Goal: Find specific page/section: Find specific page/section

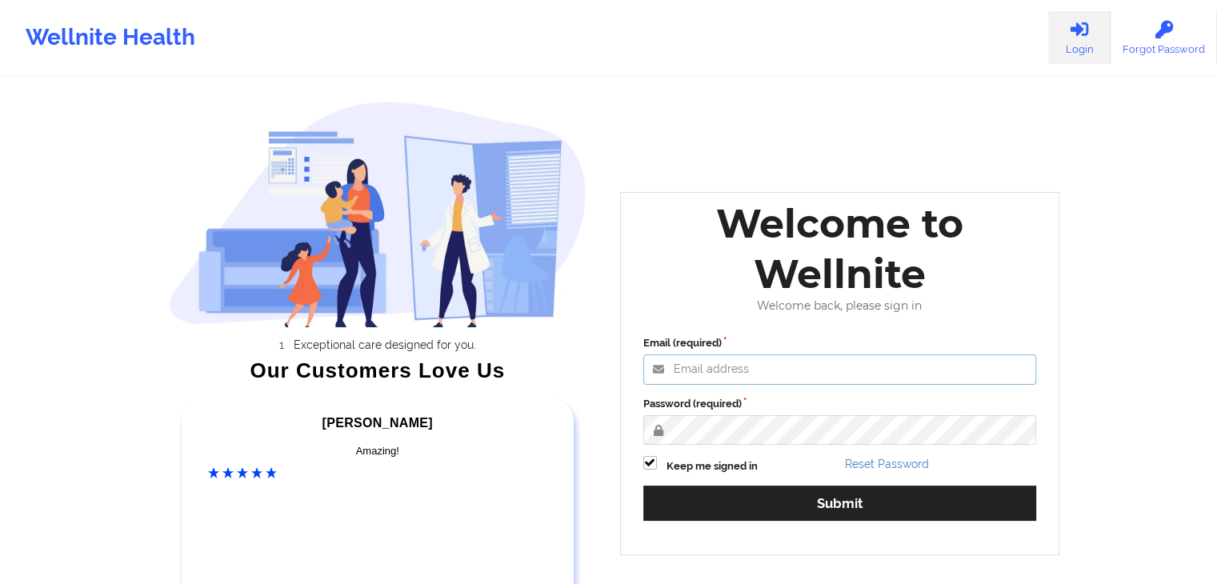
type input "fariha@wellnite.com"
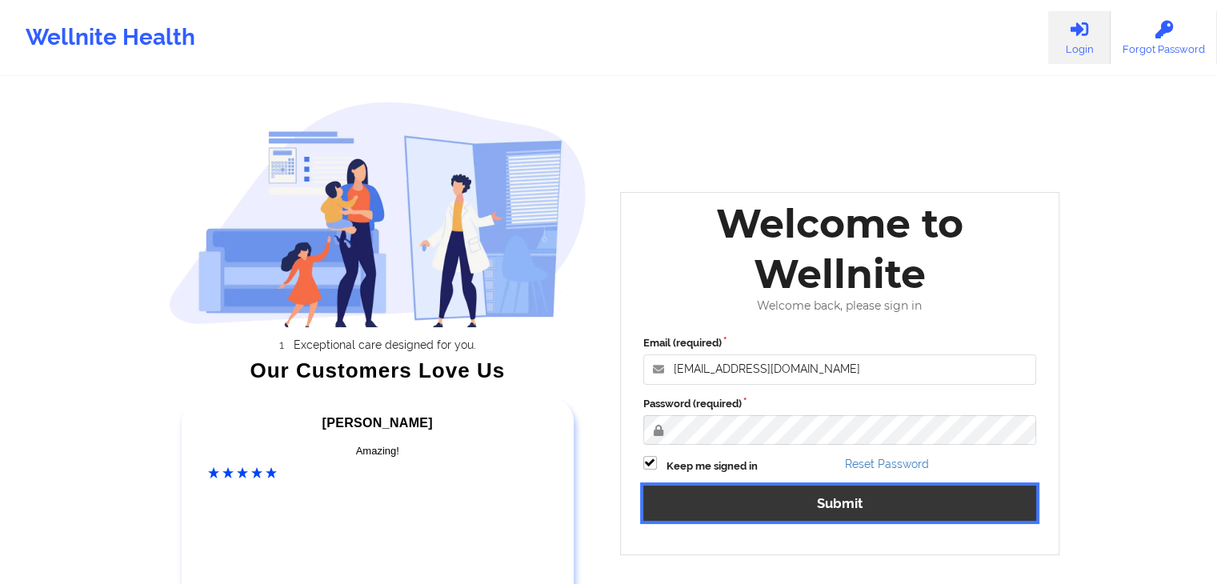
click at [840, 507] on button "Submit" at bounding box center [840, 503] width 394 height 34
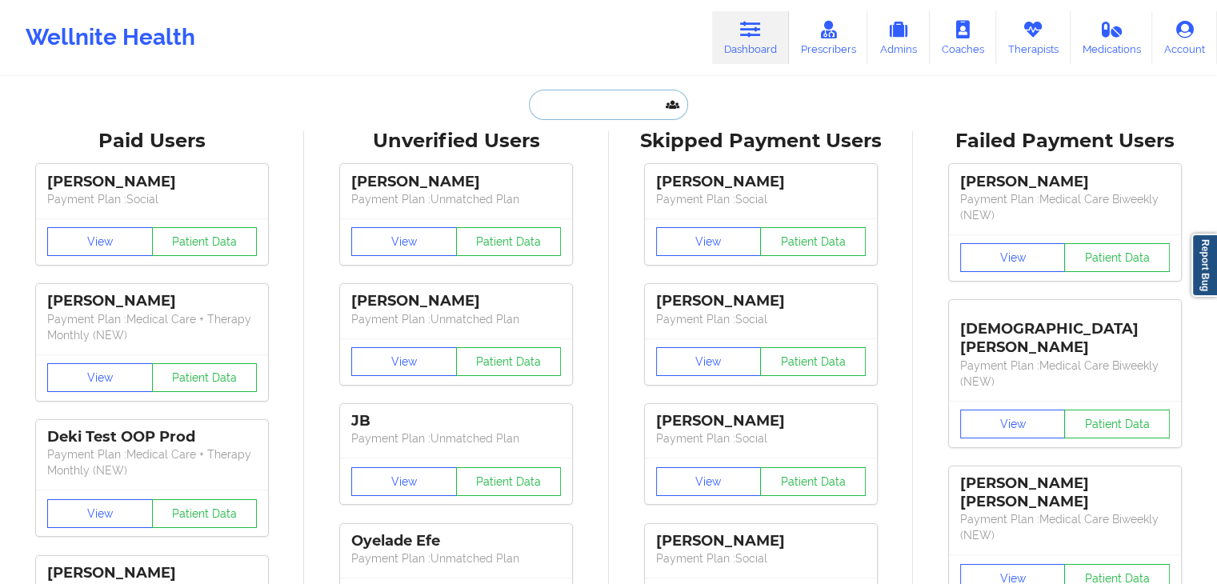
click at [587, 110] on input "text" at bounding box center [608, 105] width 158 height 30
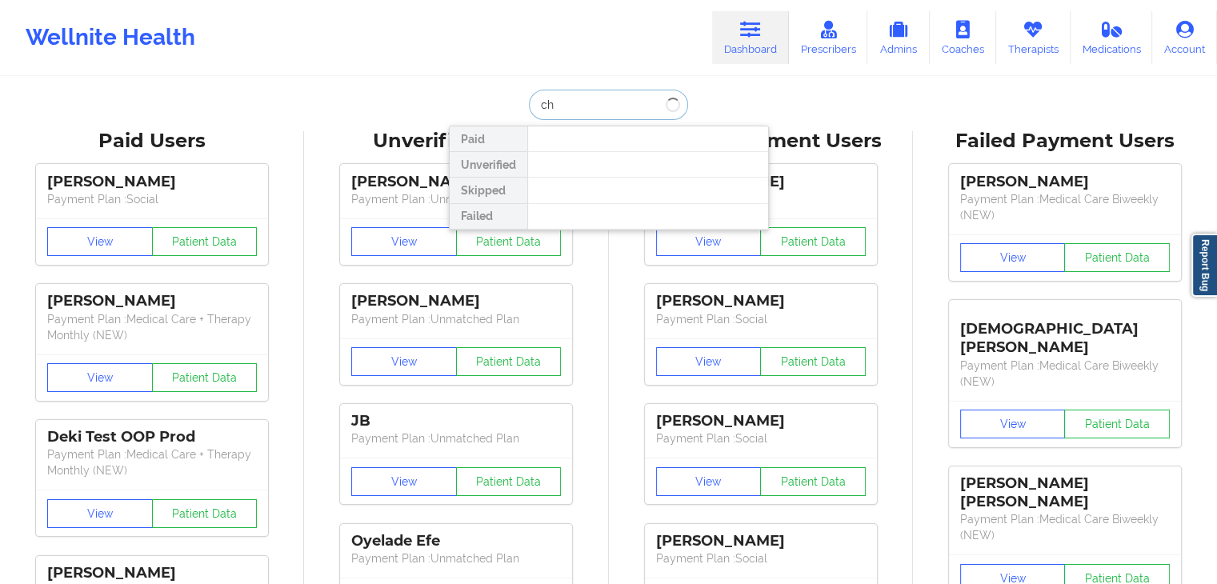
type input "c"
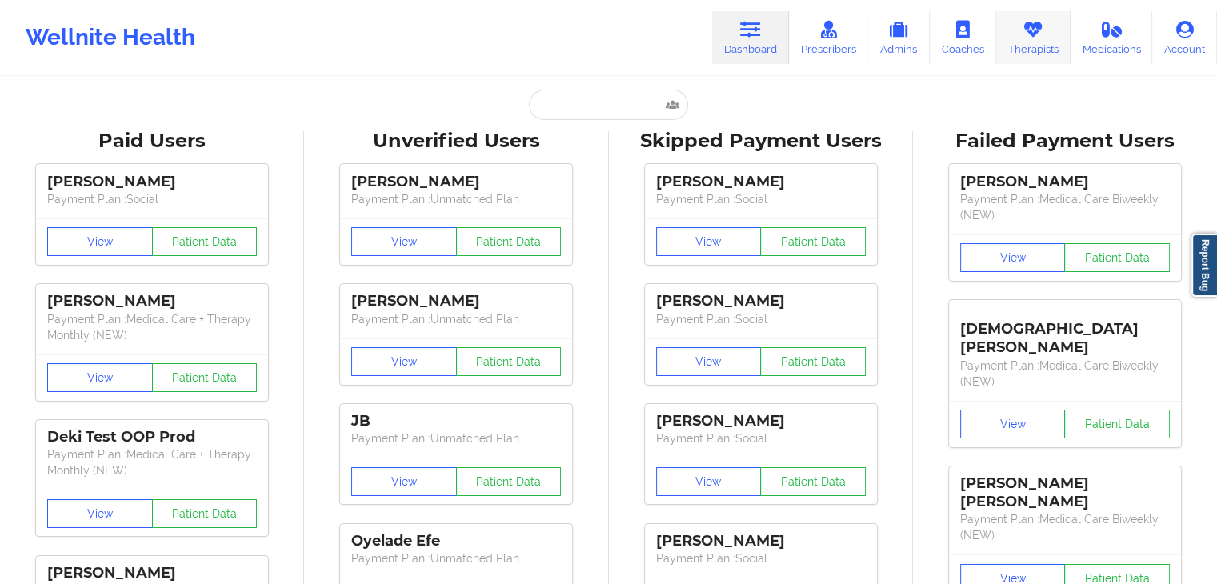
click at [1039, 60] on link "Therapists" at bounding box center [1033, 37] width 74 height 53
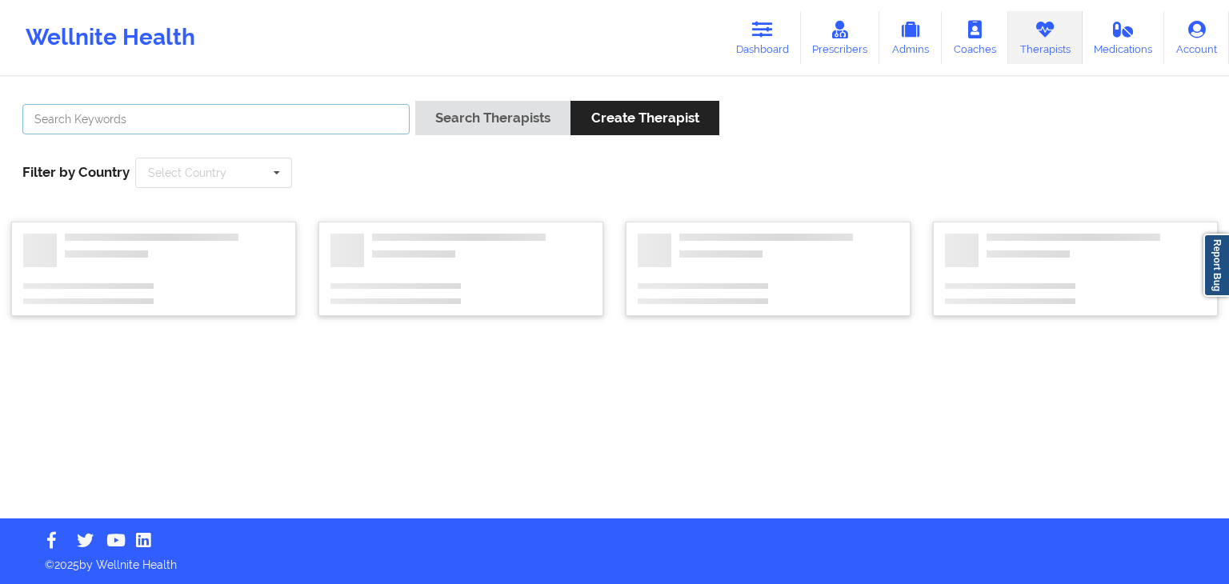
click at [282, 119] on input "text" at bounding box center [215, 119] width 387 height 30
click at [415, 101] on button "Search Therapists" at bounding box center [492, 118] width 155 height 34
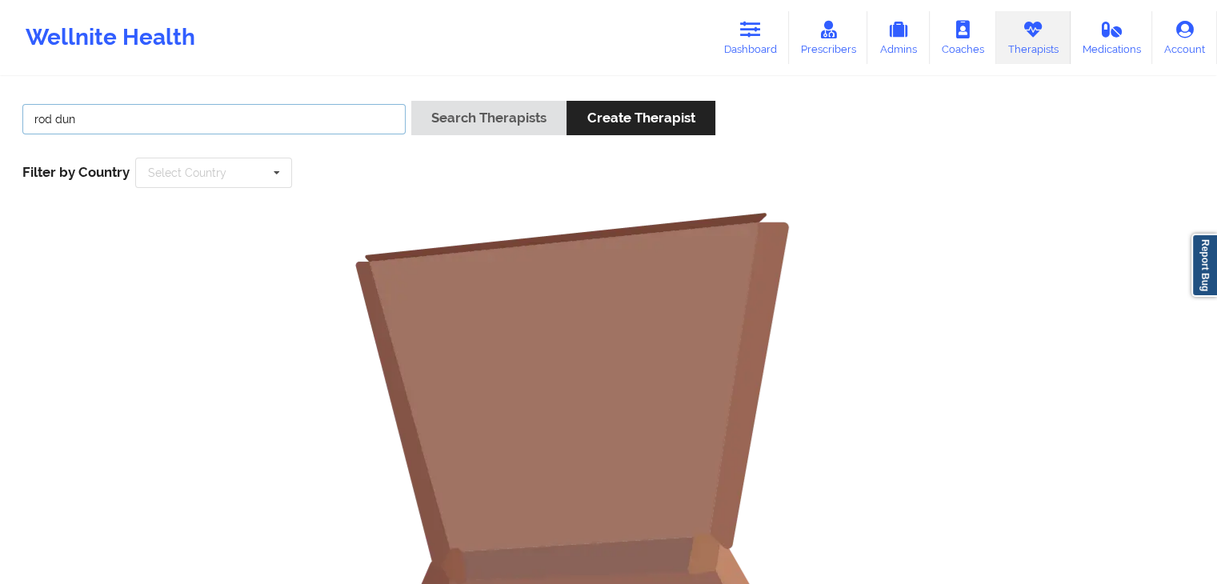
click at [282, 119] on input "rod dun" at bounding box center [213, 119] width 383 height 30
type input "[PERSON_NAME]"
click at [411, 101] on button "Search Therapists" at bounding box center [488, 118] width 155 height 34
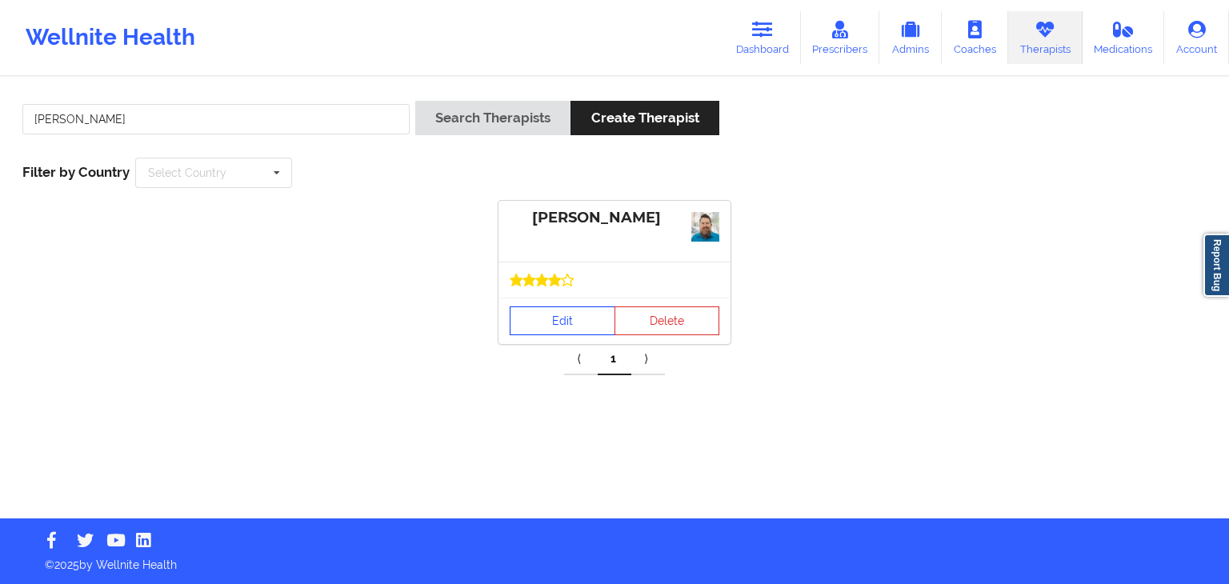
click at [547, 323] on link "Edit" at bounding box center [563, 321] width 106 height 29
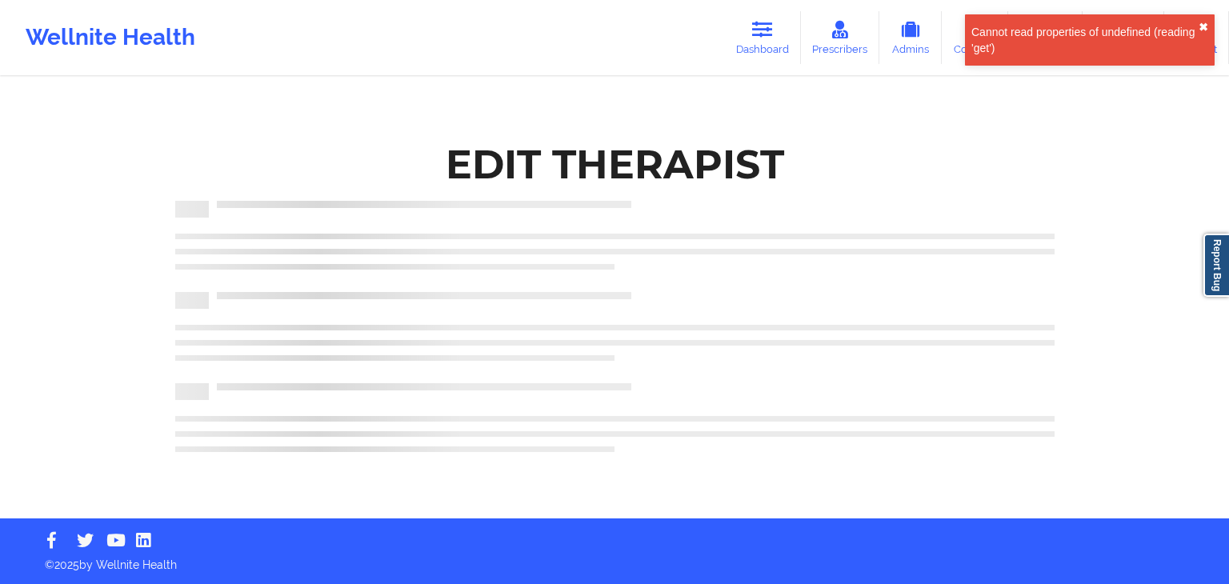
click at [1204, 26] on button "✖︎" at bounding box center [1204, 27] width 10 height 13
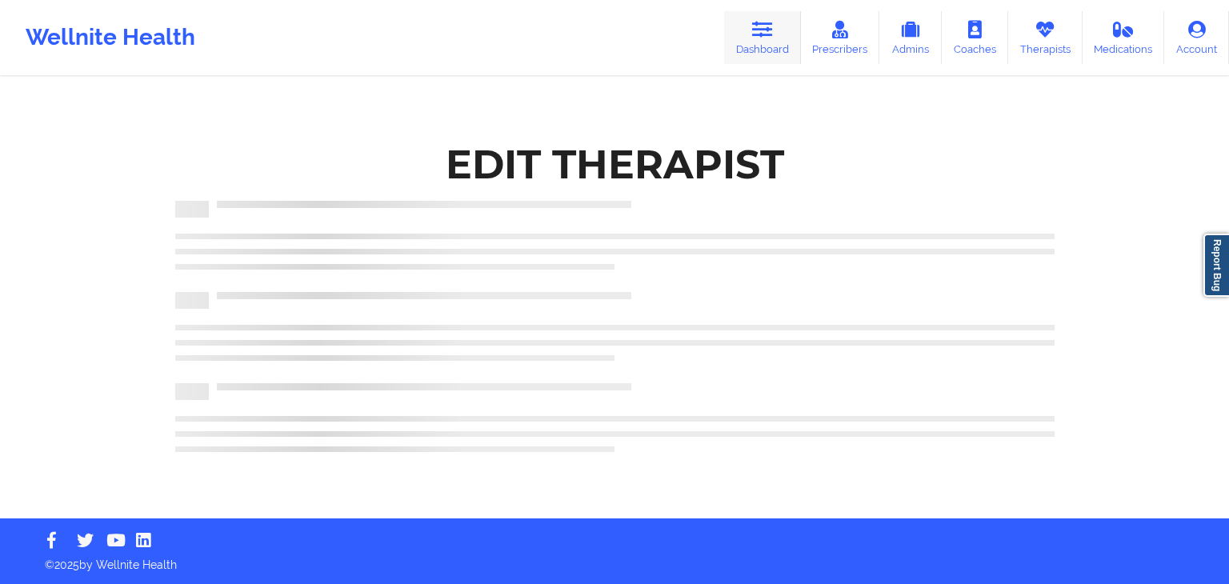
click at [755, 30] on icon at bounding box center [762, 30] width 21 height 18
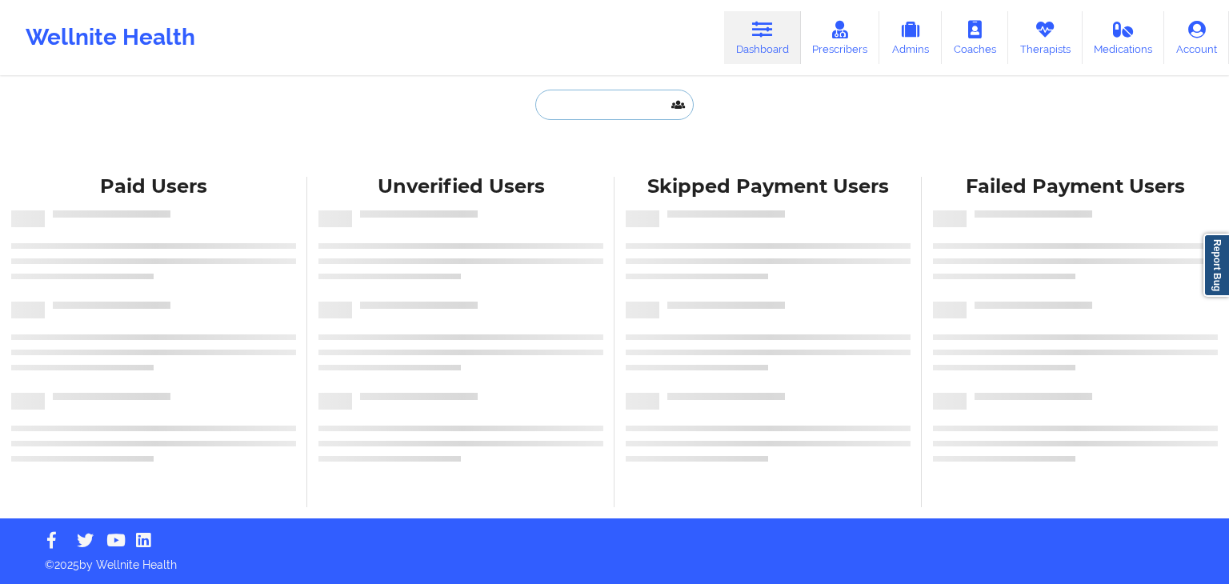
click at [586, 100] on input "text" at bounding box center [614, 105] width 158 height 30
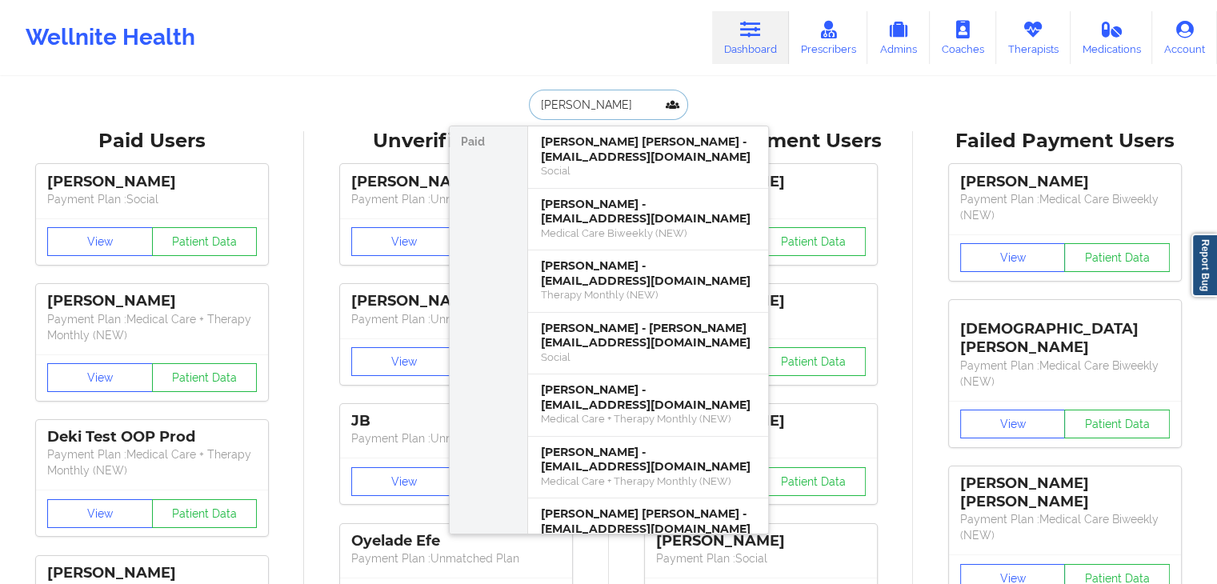
type input "[PERSON_NAME]"
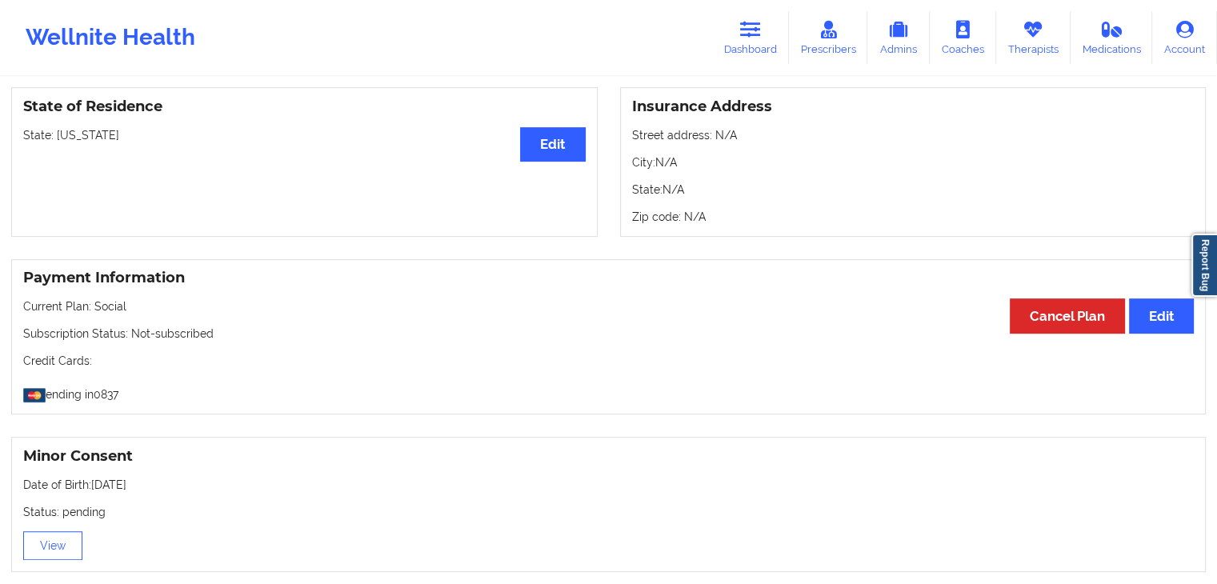
scroll to position [615, 0]
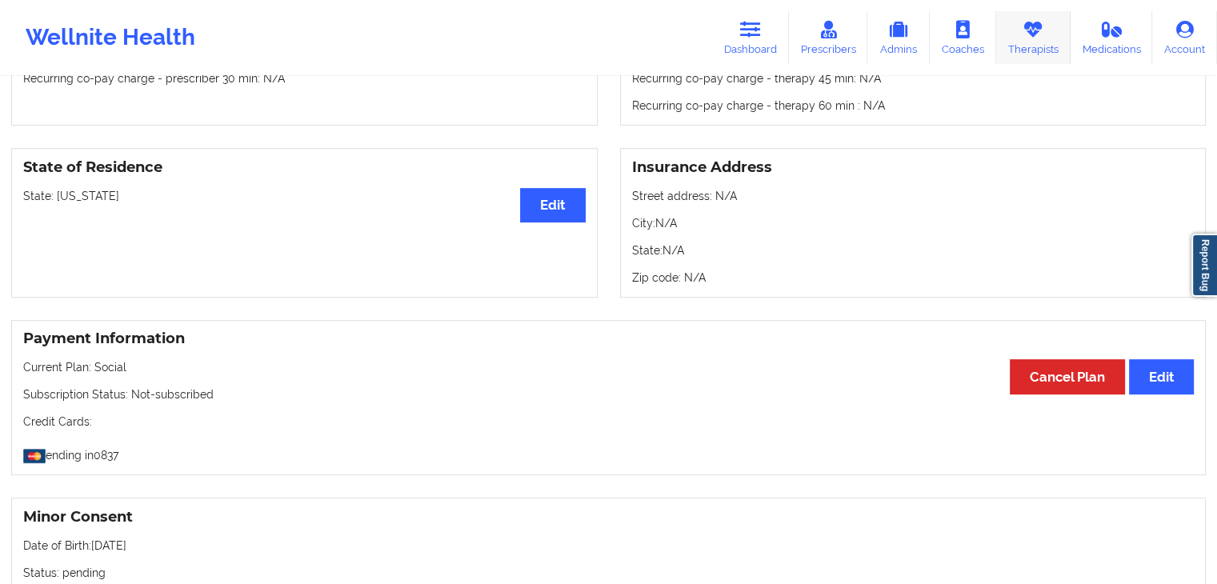
click at [1032, 50] on link "Therapists" at bounding box center [1033, 37] width 74 height 53
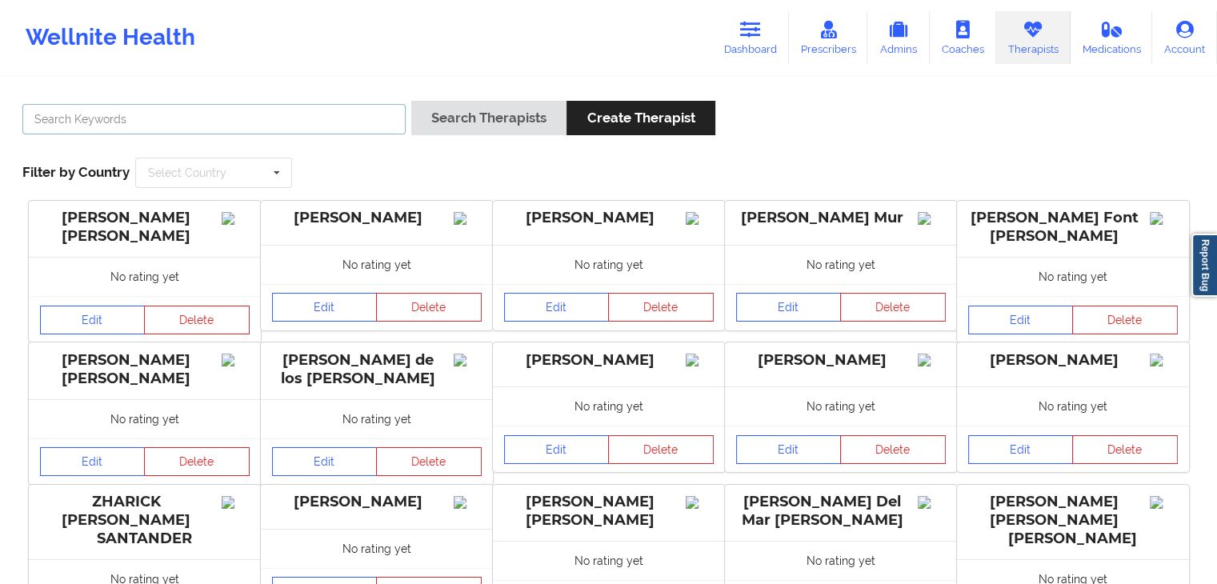
click at [371, 120] on input "text" at bounding box center [213, 119] width 383 height 30
click at [744, 49] on link "Dashboard" at bounding box center [750, 37] width 77 height 53
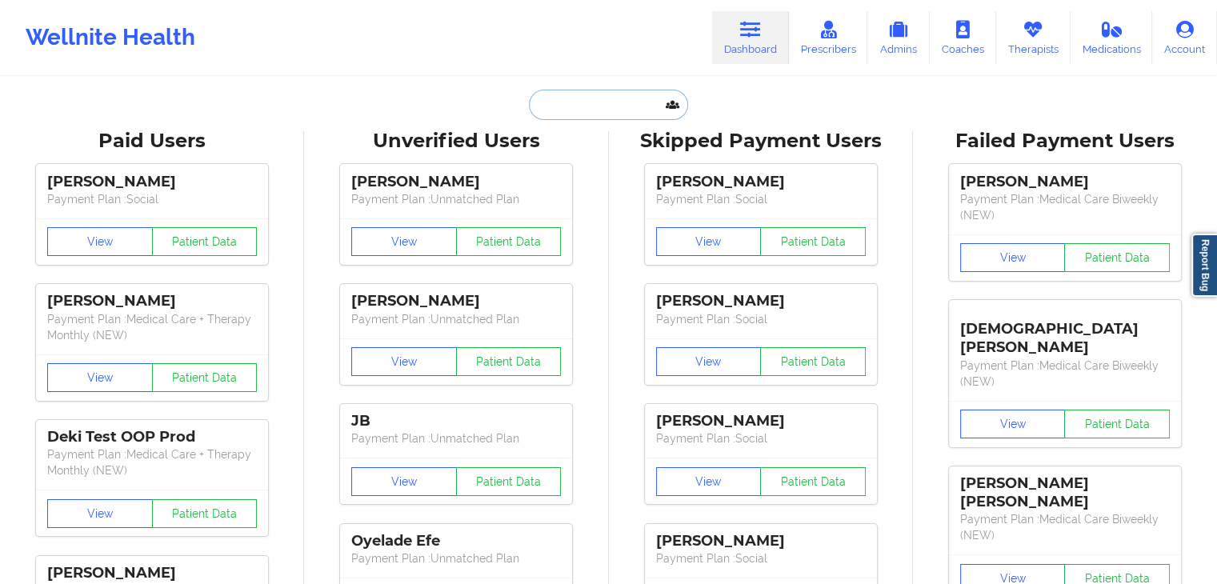
click at [530, 98] on input "text" at bounding box center [608, 105] width 158 height 30
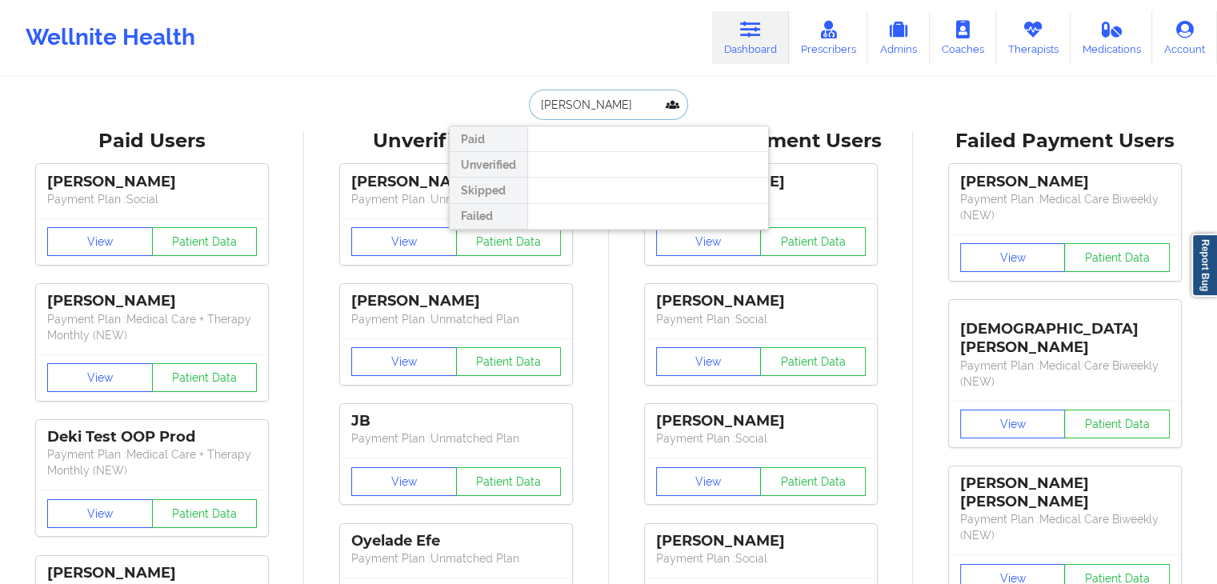
type input "[PERSON_NAME]"
